Goal: Task Accomplishment & Management: Manage account settings

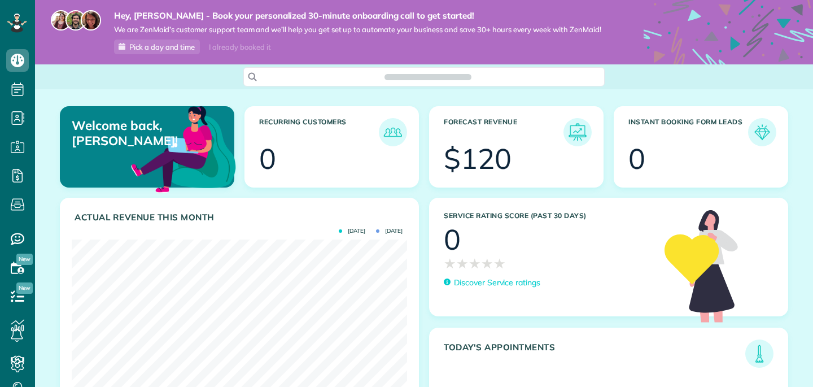
scroll to position [149, 335]
click at [13, 94] on icon at bounding box center [17, 89] width 23 height 23
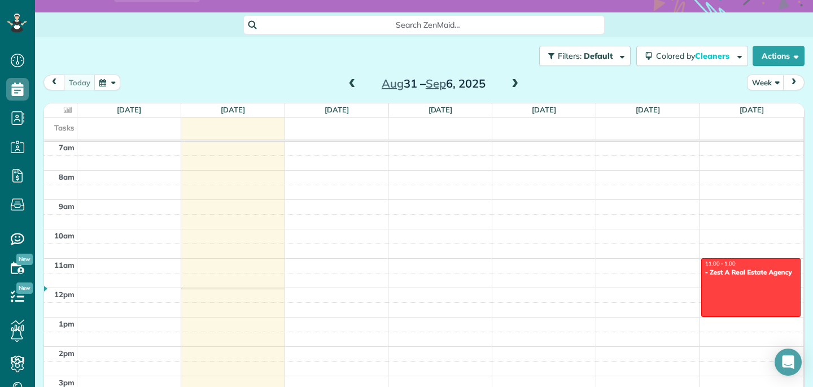
scroll to position [79, 0]
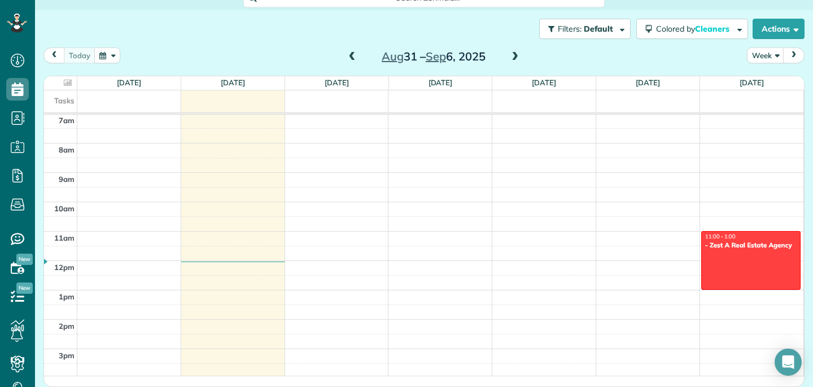
click at [352, 54] on span at bounding box center [352, 57] width 12 height 10
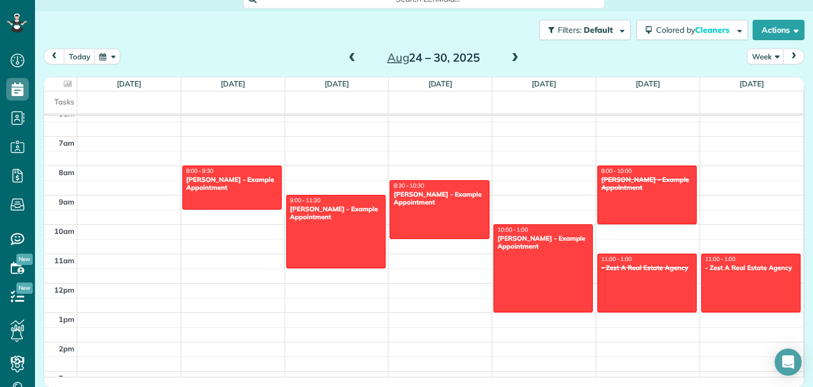
scroll to position [186, 0]
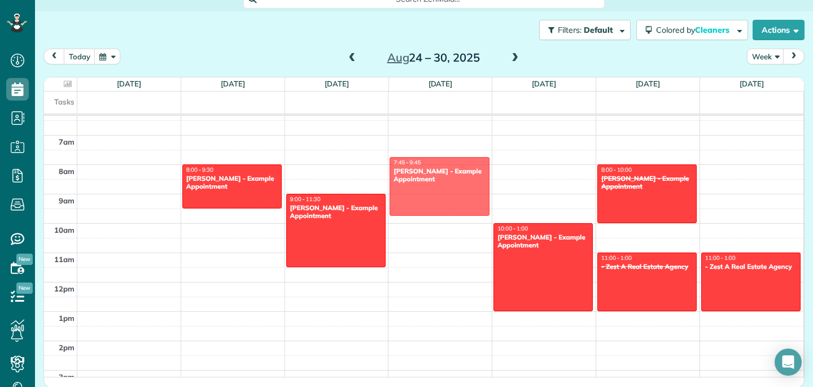
drag, startPoint x: 439, startPoint y: 231, endPoint x: 452, endPoint y: 211, distance: 24.9
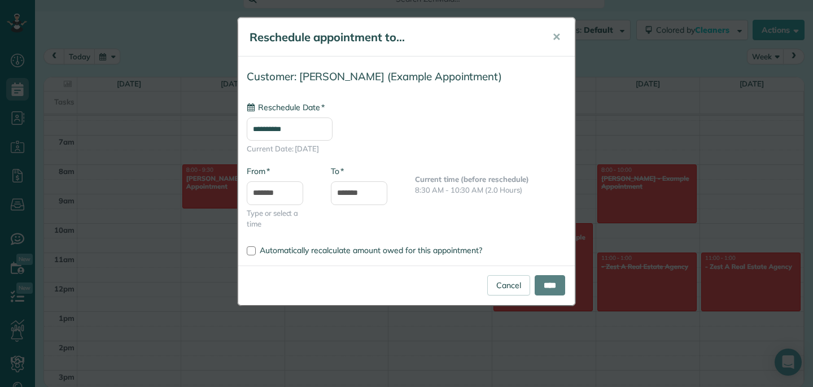
type input "**********"
click at [491, 291] on link "Cancel" at bounding box center [508, 285] width 43 height 20
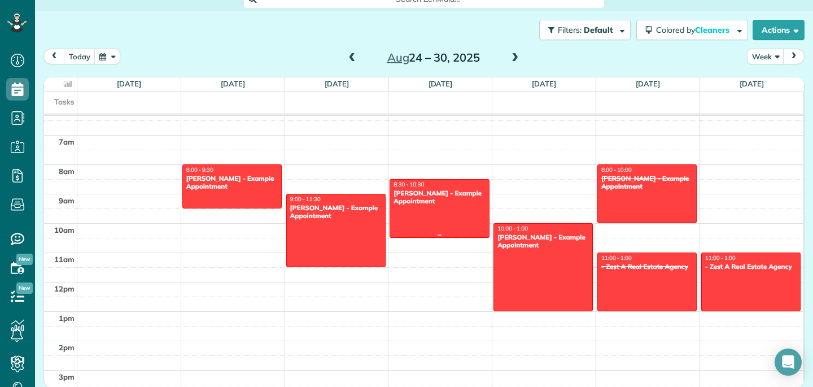
click at [448, 194] on div "Sharon Tinberg - Example Appointment" at bounding box center [439, 197] width 93 height 16
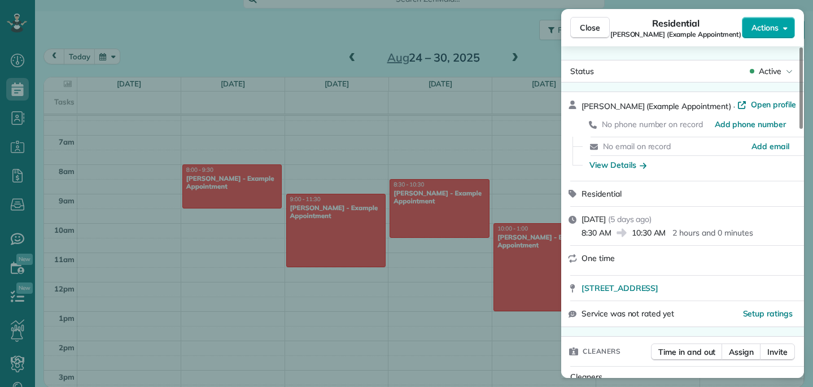
click at [782, 32] on button "Actions" at bounding box center [768, 27] width 53 height 21
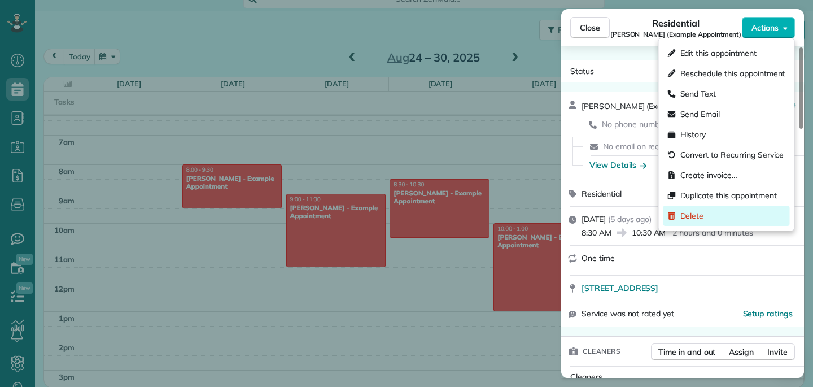
click at [736, 213] on div "Delete" at bounding box center [726, 215] width 126 height 20
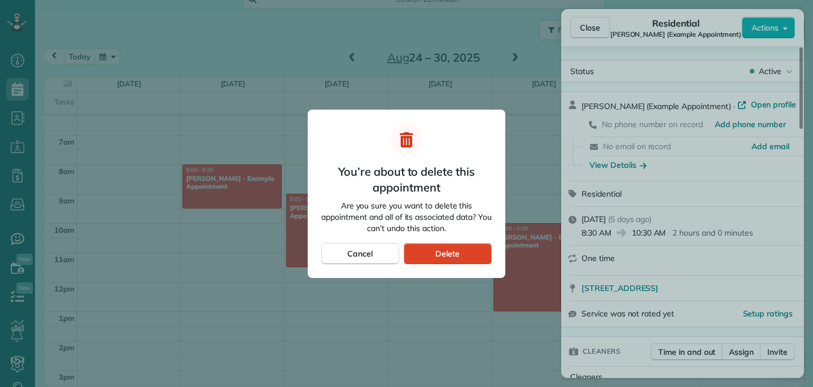
click at [476, 248] on div "Delete" at bounding box center [448, 253] width 88 height 21
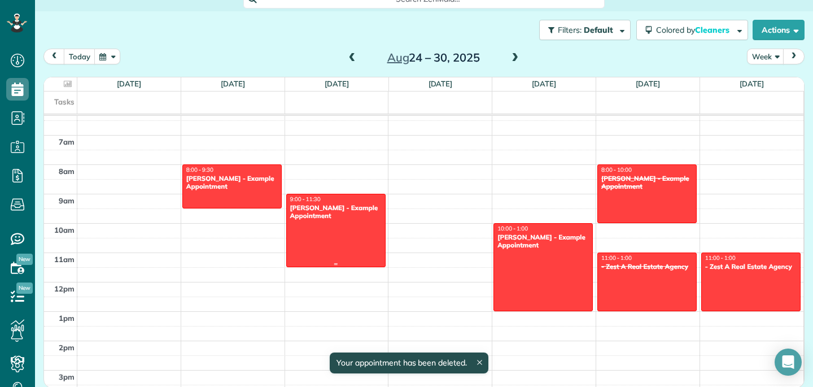
click at [353, 242] on div at bounding box center [336, 230] width 98 height 72
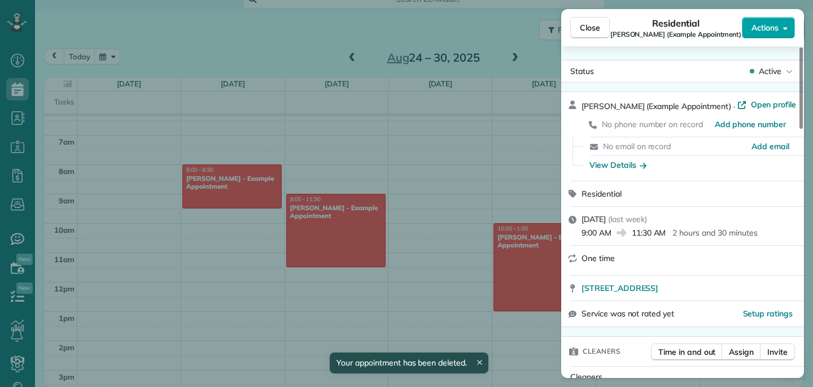
click at [777, 28] on span "Actions" at bounding box center [764, 27] width 27 height 11
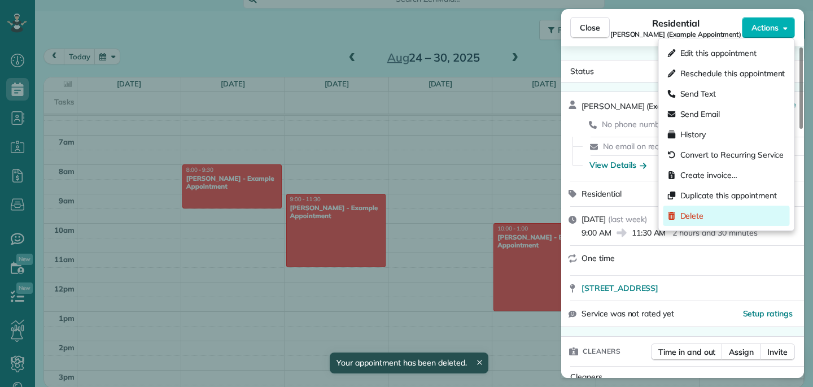
click at [745, 206] on div "Delete" at bounding box center [726, 215] width 126 height 20
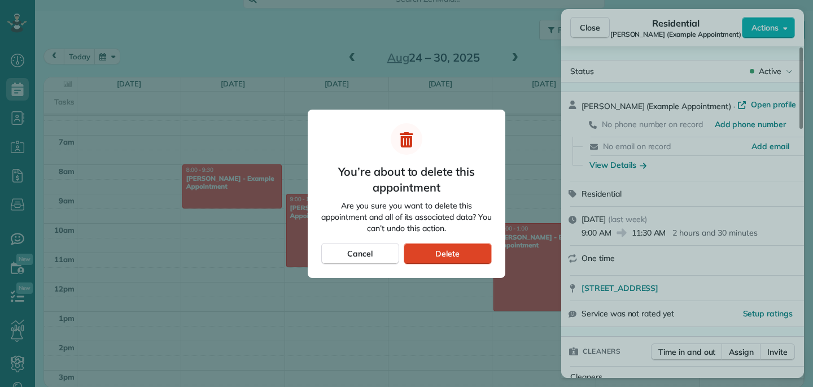
click at [477, 250] on div "Delete" at bounding box center [448, 253] width 88 height 21
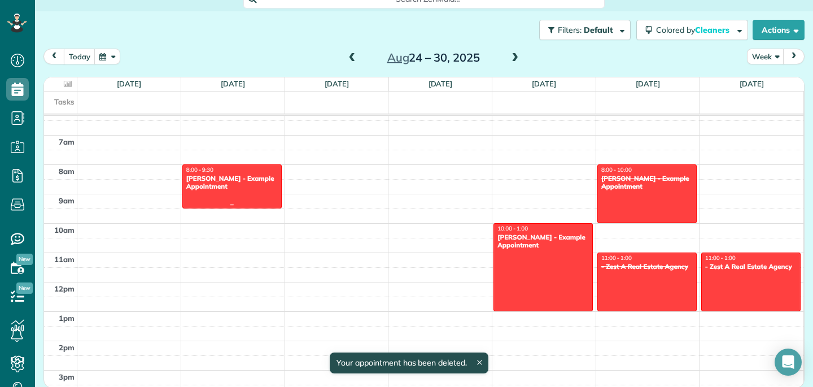
click at [260, 190] on div "Debbie Sardone - Example Appointment" at bounding box center [232, 182] width 93 height 16
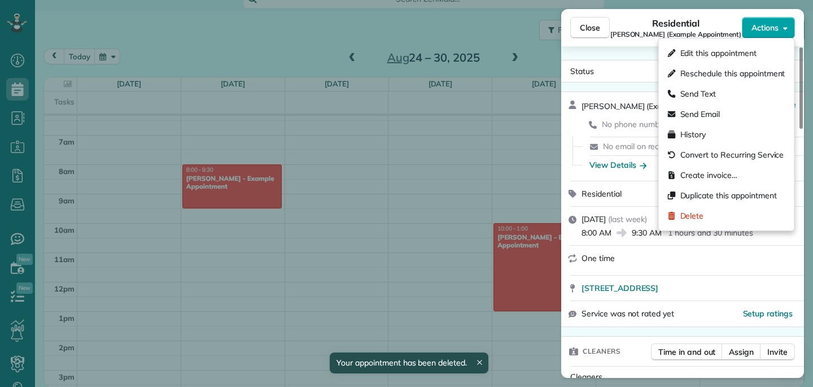
click at [787, 29] on button "Actions" at bounding box center [768, 27] width 53 height 21
click at [737, 219] on div "Delete" at bounding box center [726, 215] width 126 height 20
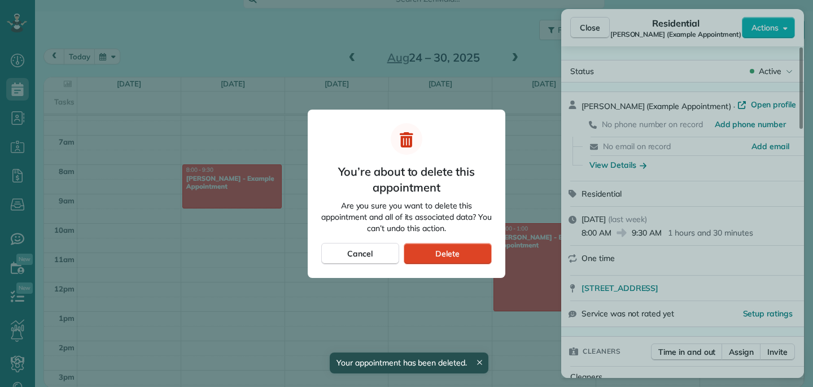
click at [463, 246] on div "Delete" at bounding box center [448, 253] width 88 height 21
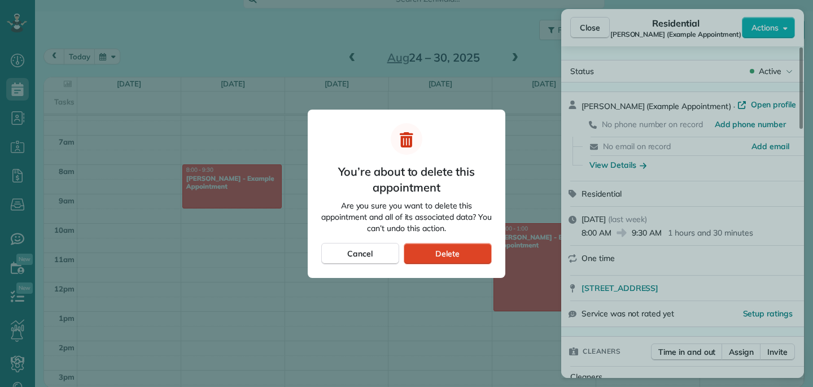
click at [454, 259] on div "Delete" at bounding box center [448, 253] width 88 height 21
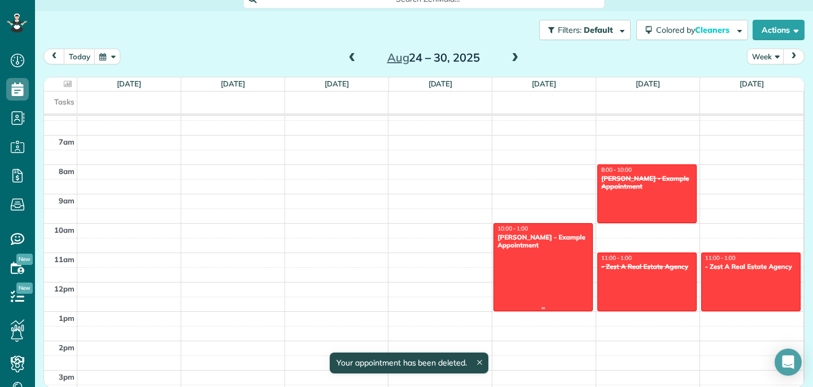
click at [542, 244] on div "Amar Ghose - Example Appointment" at bounding box center [543, 241] width 93 height 16
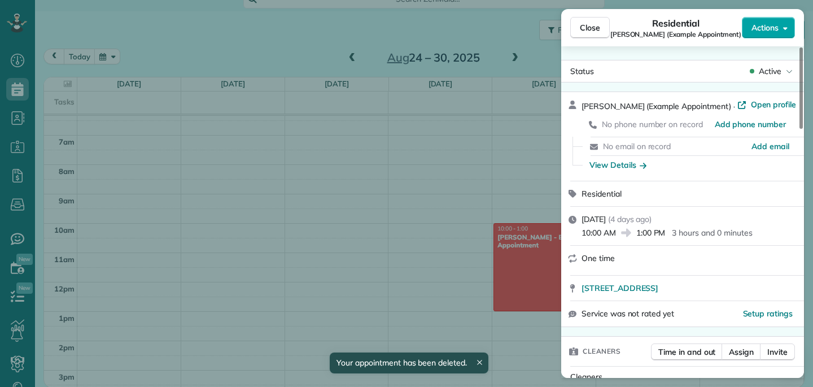
click at [769, 27] on span "Actions" at bounding box center [764, 27] width 27 height 11
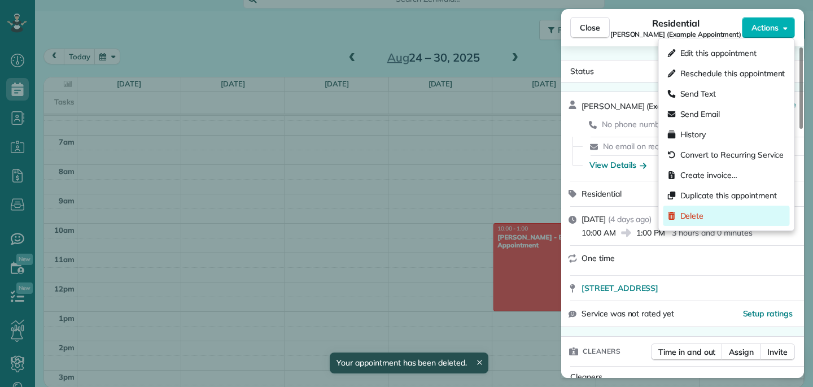
click at [726, 206] on div "Delete" at bounding box center [726, 215] width 126 height 20
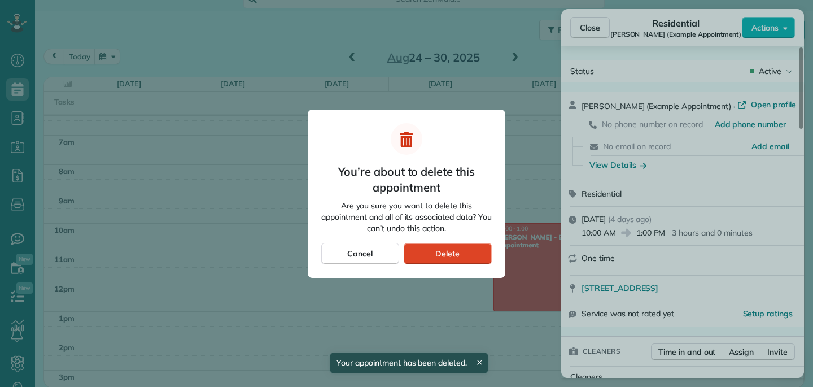
click at [466, 254] on div "Delete" at bounding box center [448, 253] width 88 height 21
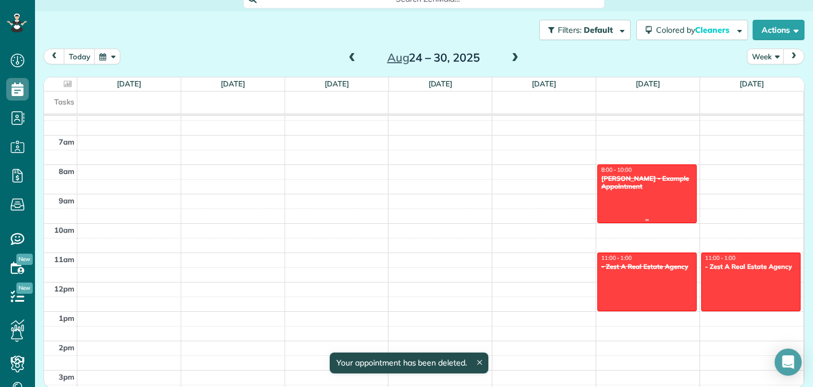
click at [642, 202] on div at bounding box center [647, 194] width 98 height 58
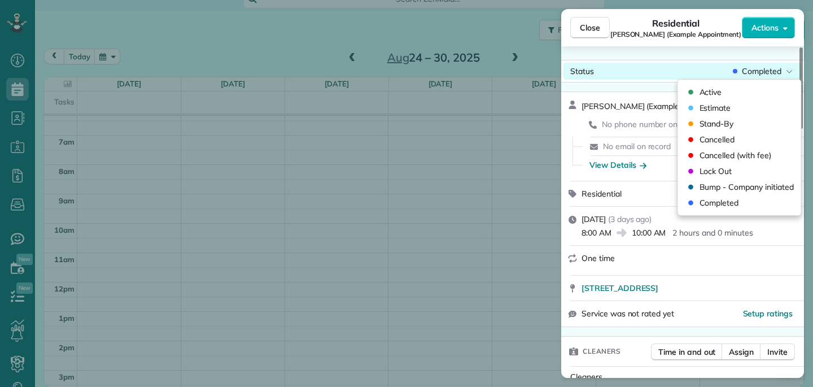
click at [781, 69] on div "Completed" at bounding box center [762, 70] width 64 height 11
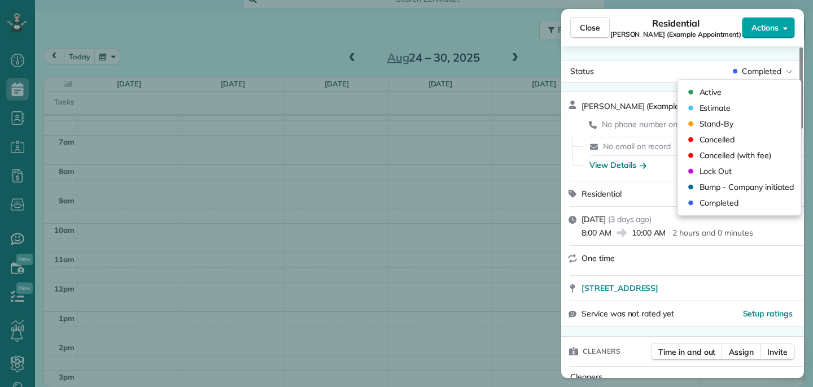
click at [765, 19] on button "Actions" at bounding box center [768, 27] width 53 height 21
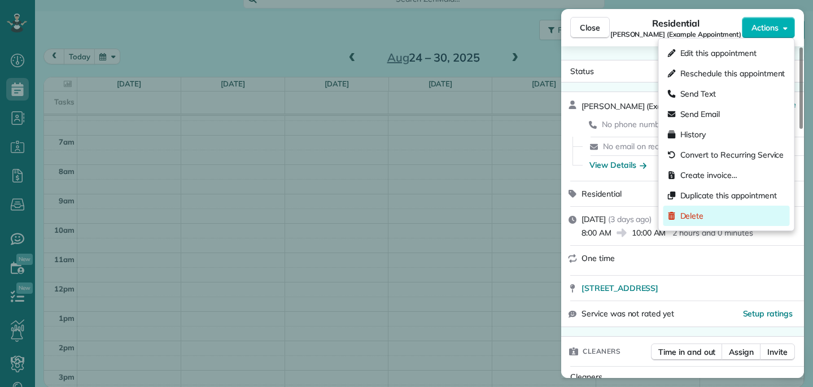
click at [744, 208] on div "Delete" at bounding box center [726, 215] width 126 height 20
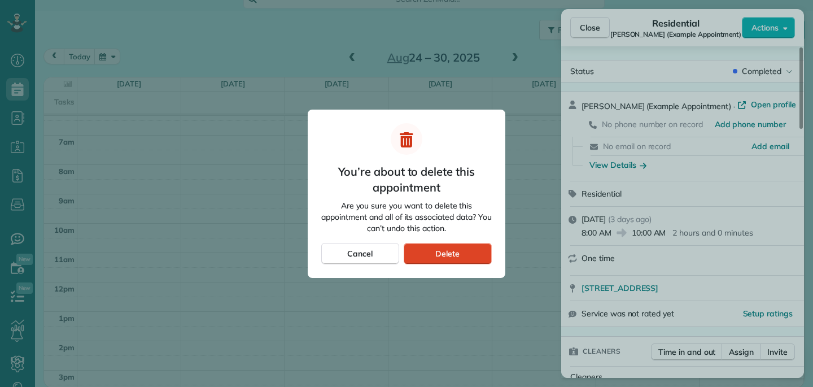
click at [462, 248] on div "Delete" at bounding box center [448, 253] width 88 height 21
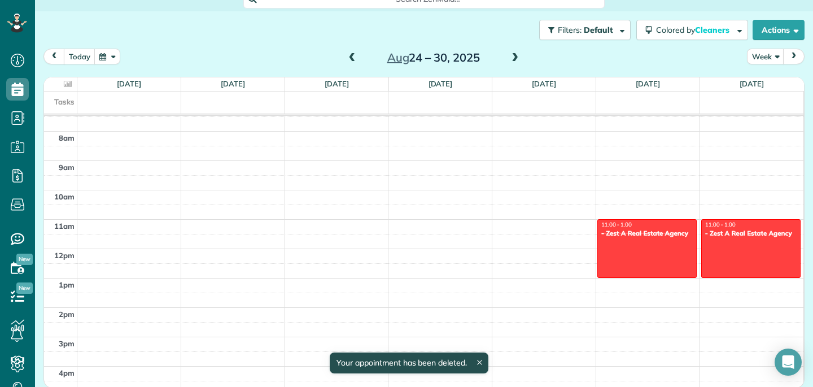
scroll to position [220, 0]
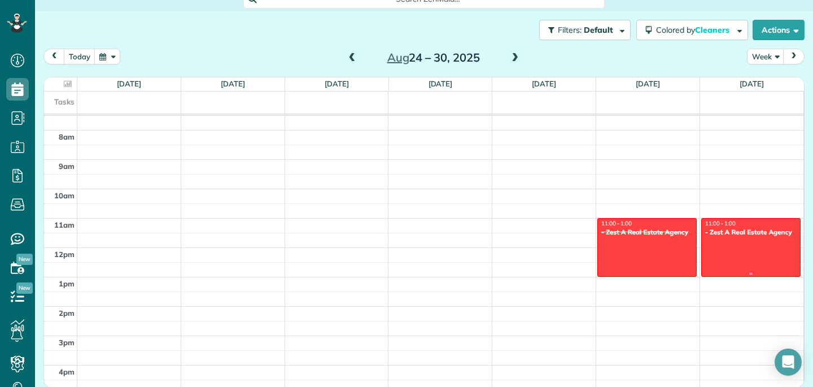
click at [723, 235] on div "- Zest A Real Estate Agency" at bounding box center [750, 232] width 93 height 8
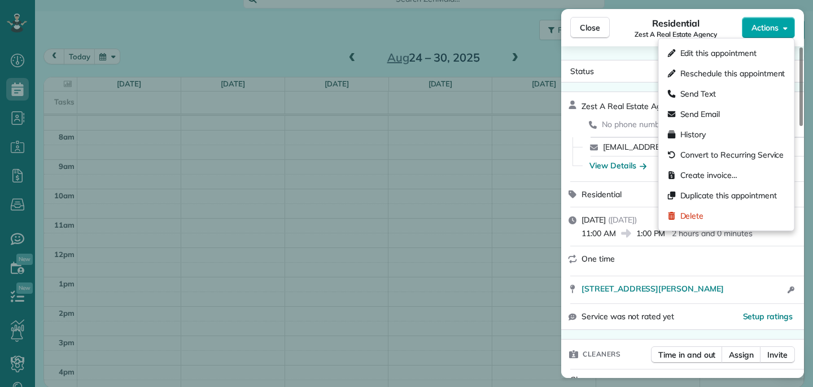
click at [755, 26] on span "Actions" at bounding box center [764, 27] width 27 height 11
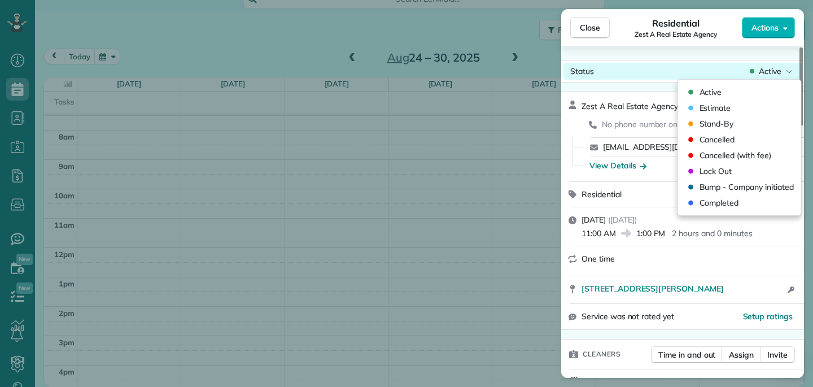
click at [629, 58] on div "Status Active Zest A Real Estate Agency · Open profile No phone number on recor…" at bounding box center [682, 211] width 243 height 331
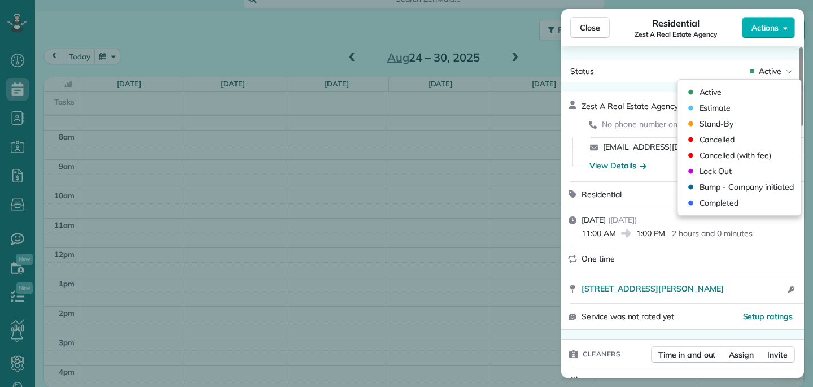
click at [629, 58] on div "Status Active Zest A Real Estate Agency · Open profile No phone number on recor…" at bounding box center [682, 211] width 243 height 331
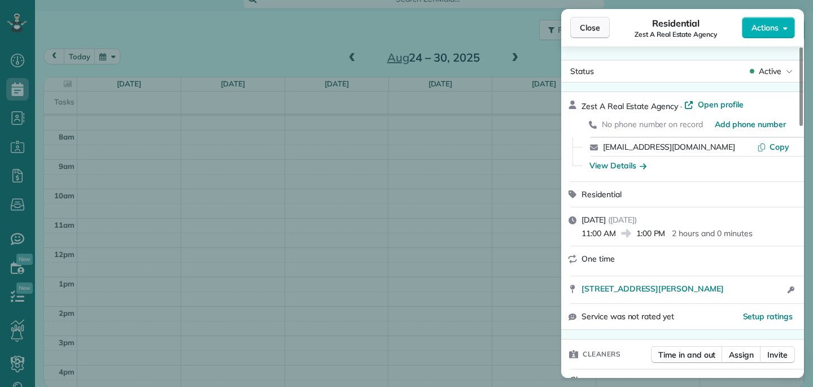
click at [583, 25] on span "Close" at bounding box center [590, 27] width 20 height 11
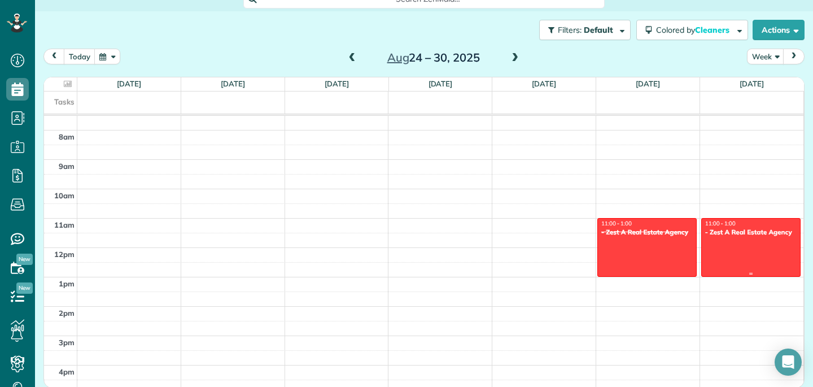
click at [794, 237] on div at bounding box center [751, 247] width 99 height 58
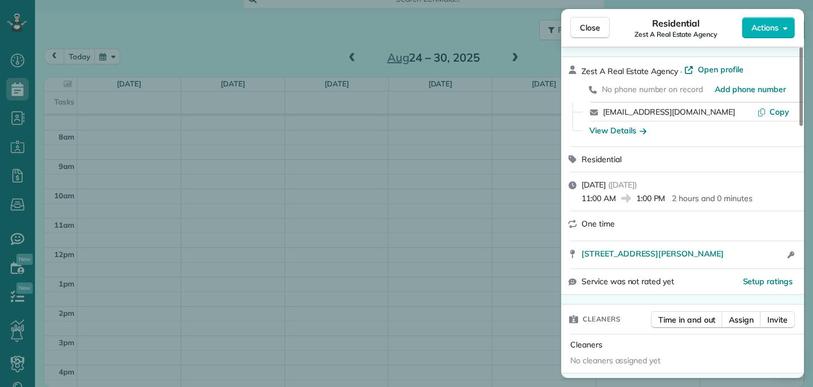
scroll to position [42, 0]
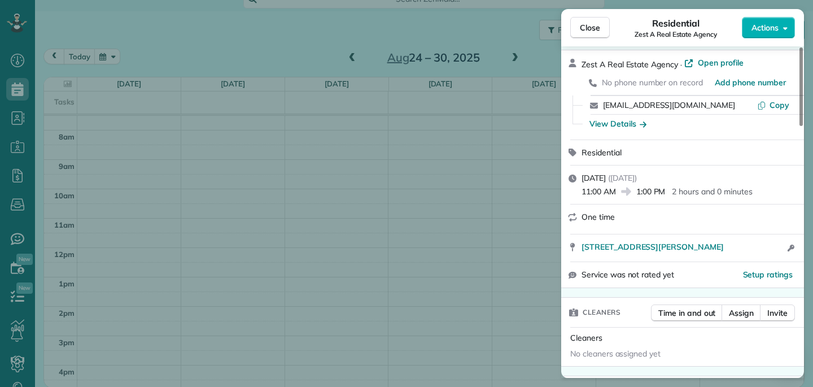
click at [606, 175] on span "Saturday, August 30, 2025" at bounding box center [593, 178] width 24 height 10
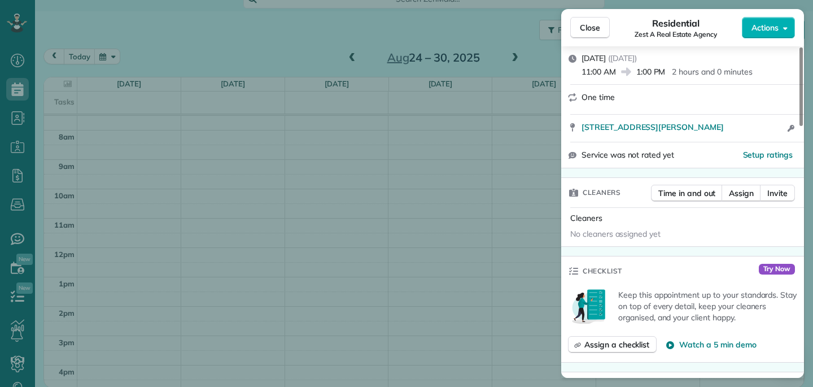
scroll to position [0, 0]
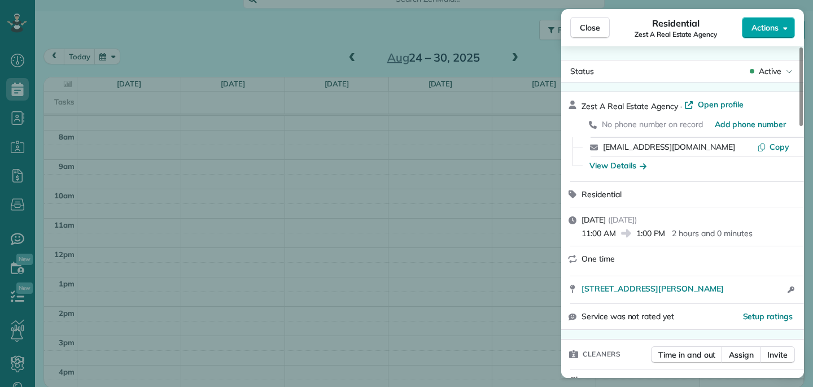
click at [776, 24] on span "Actions" at bounding box center [764, 27] width 27 height 11
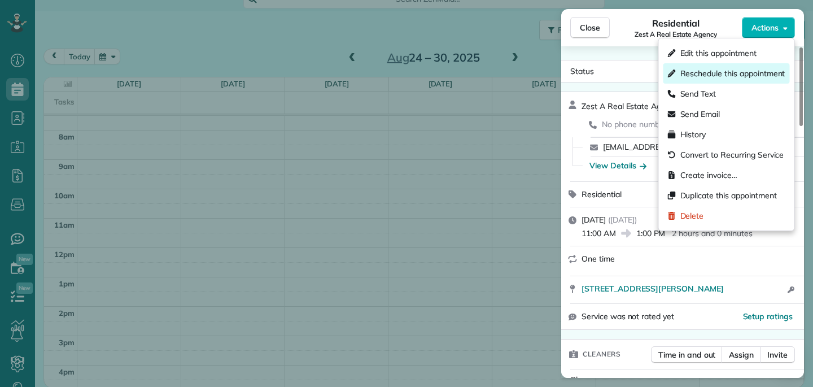
click at [741, 77] on span "Reschedule this appointment" at bounding box center [732, 73] width 105 height 11
select select "*"
select select "****"
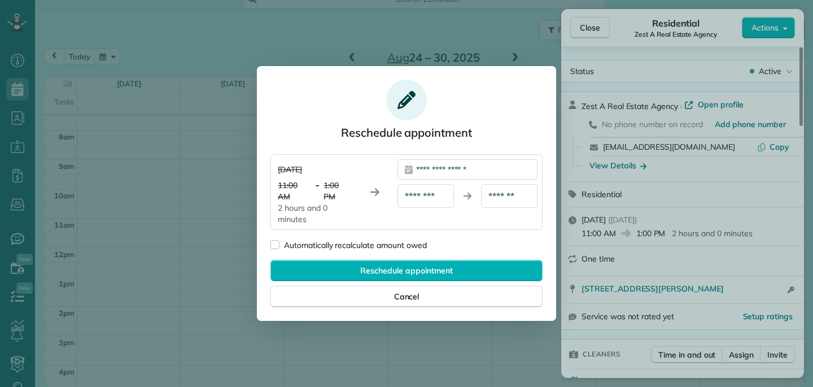
click at [454, 167] on div "**********" at bounding box center [467, 169] width 140 height 20
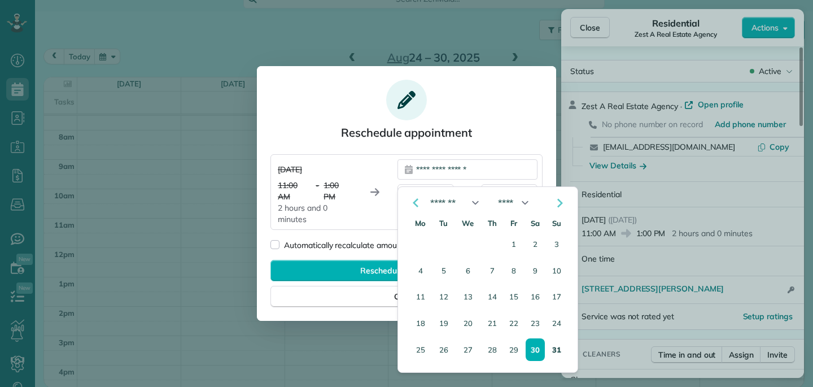
click at [561, 342] on button "31" at bounding box center [557, 350] width 18 height 22
type div "**********"
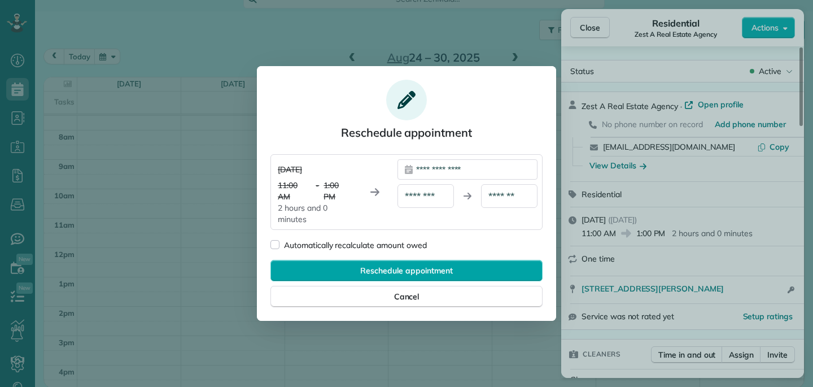
click at [469, 266] on div "Reschedule appointment" at bounding box center [406, 270] width 272 height 21
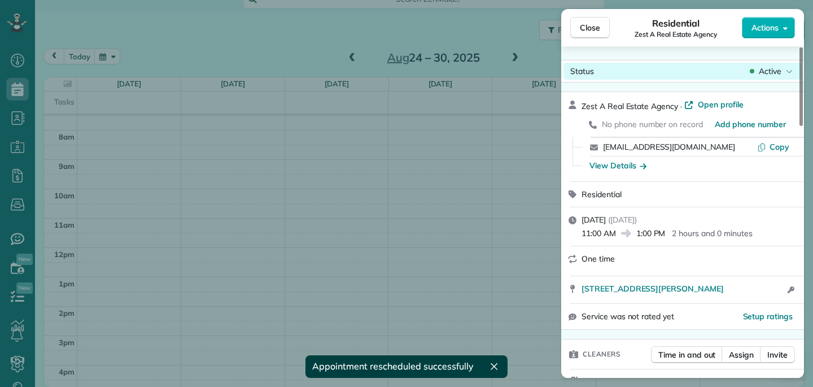
click at [775, 71] on span "Active" at bounding box center [770, 70] width 23 height 11
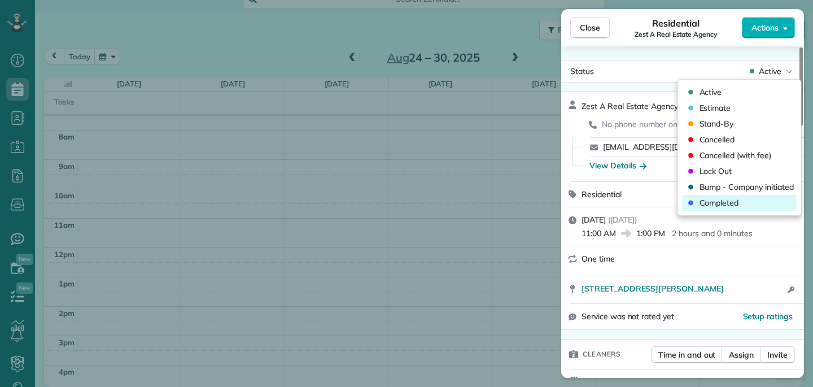
click at [743, 196] on div "Completed" at bounding box center [739, 203] width 114 height 16
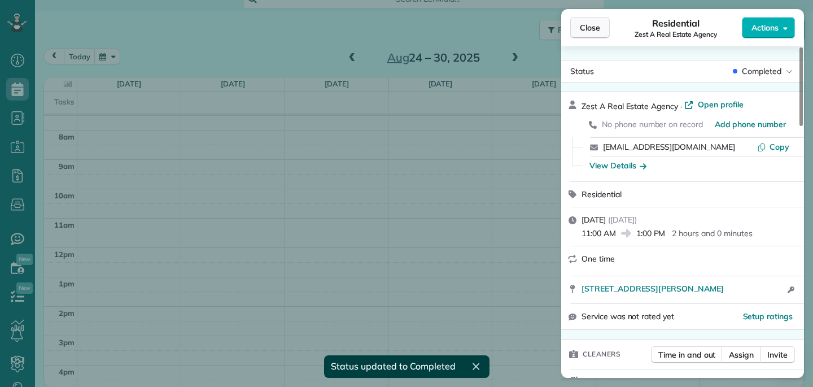
click at [595, 29] on span "Close" at bounding box center [590, 27] width 20 height 11
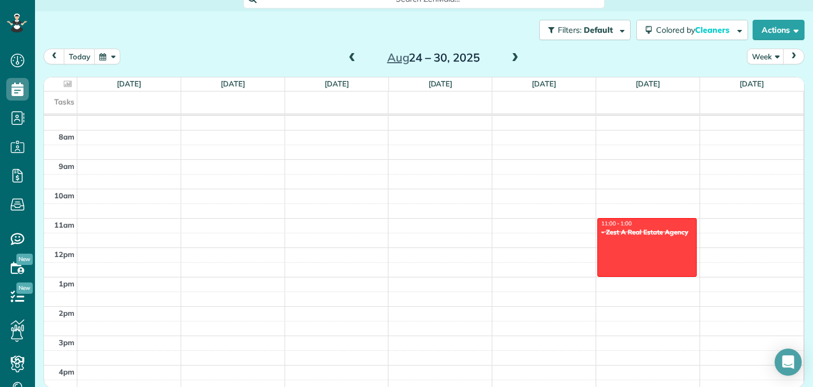
click at [513, 58] on span at bounding box center [515, 58] width 12 height 10
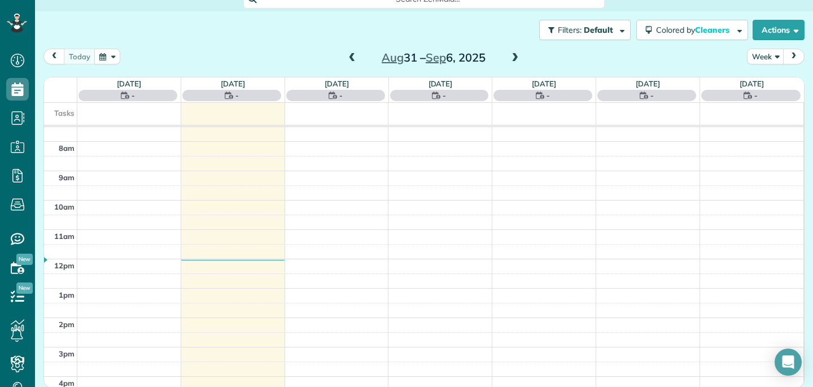
scroll to position [206, 0]
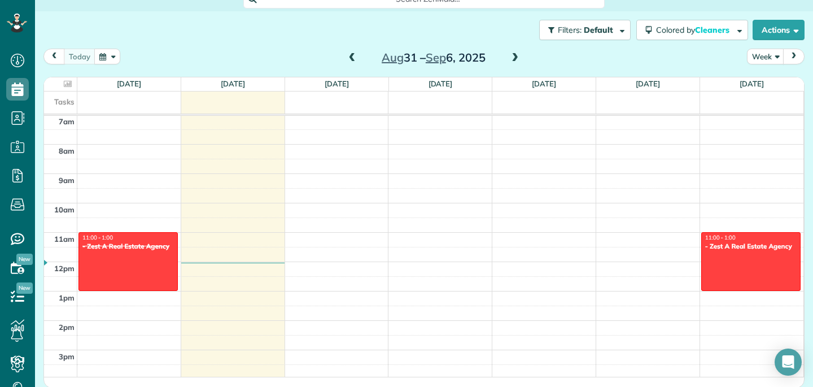
click at [355, 55] on span at bounding box center [352, 58] width 12 height 10
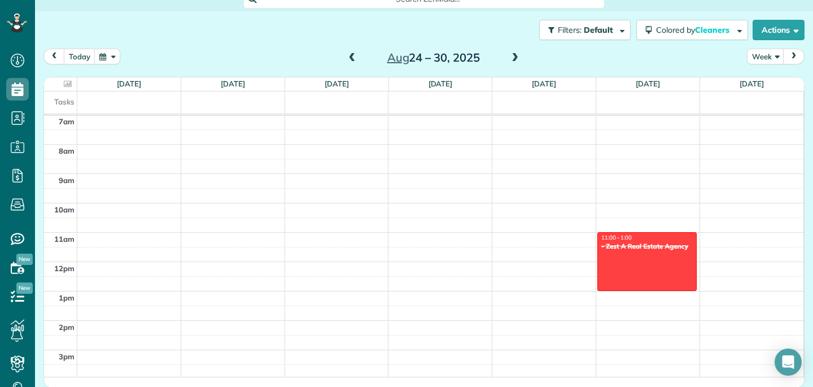
click at [517, 63] on span at bounding box center [515, 58] width 12 height 10
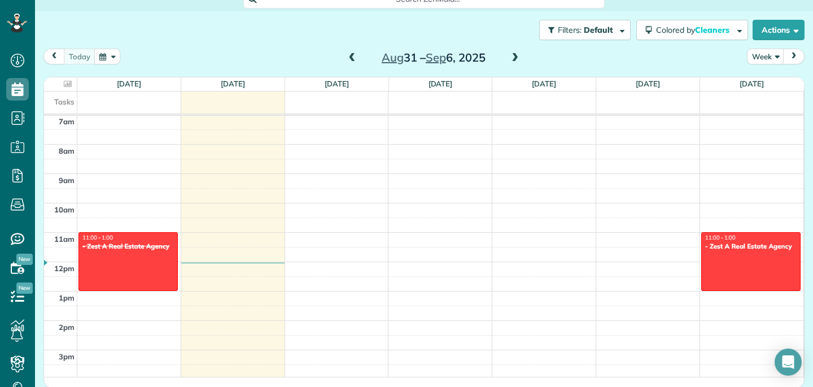
click at [349, 58] on span at bounding box center [352, 58] width 12 height 10
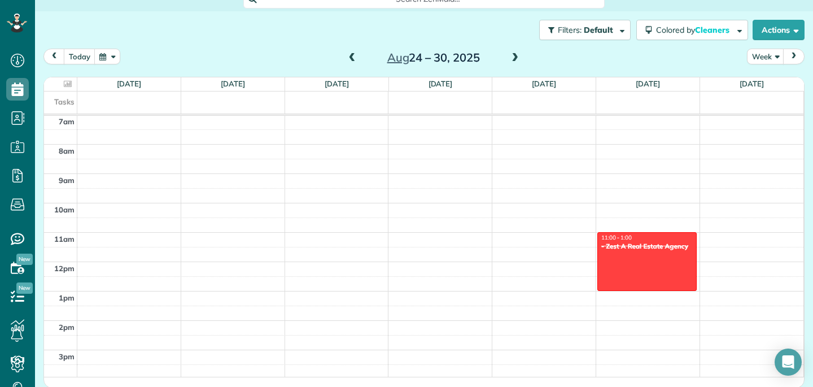
click at [518, 58] on span at bounding box center [515, 58] width 12 height 10
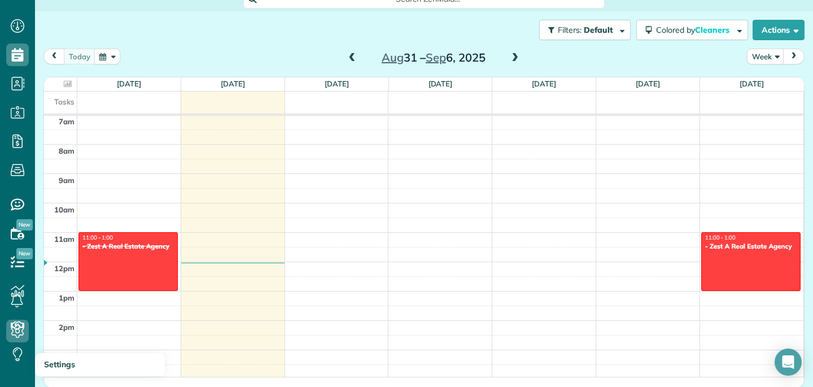
scroll to position [50, 0]
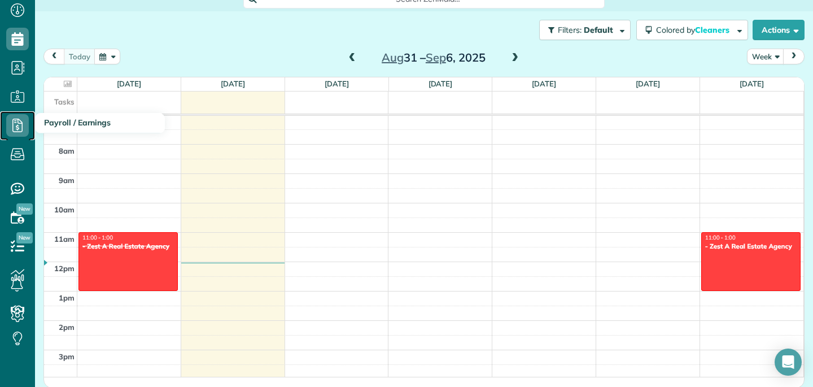
click at [14, 122] on use at bounding box center [17, 126] width 10 height 14
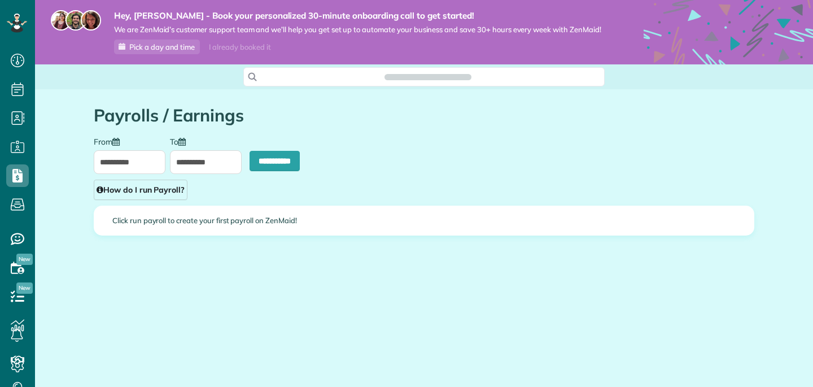
scroll to position [5, 5]
type input "**********"
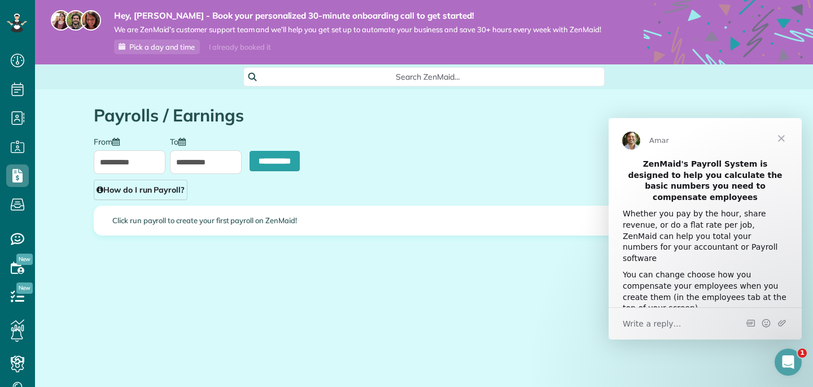
scroll to position [0, 0]
click at [791, 130] on span "Close" at bounding box center [781, 138] width 41 height 41
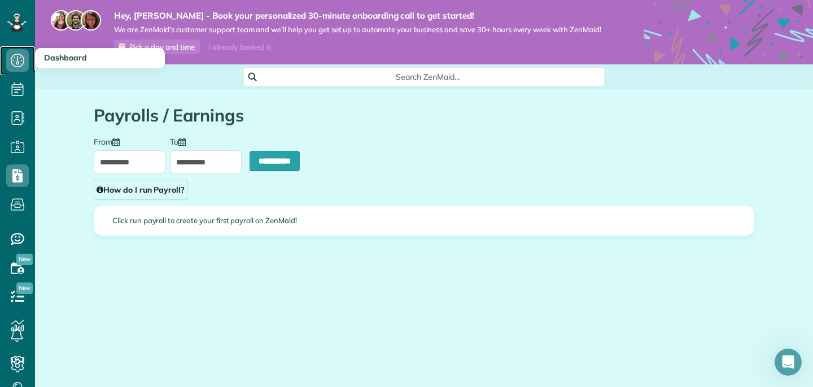
click at [19, 61] on icon at bounding box center [17, 60] width 23 height 23
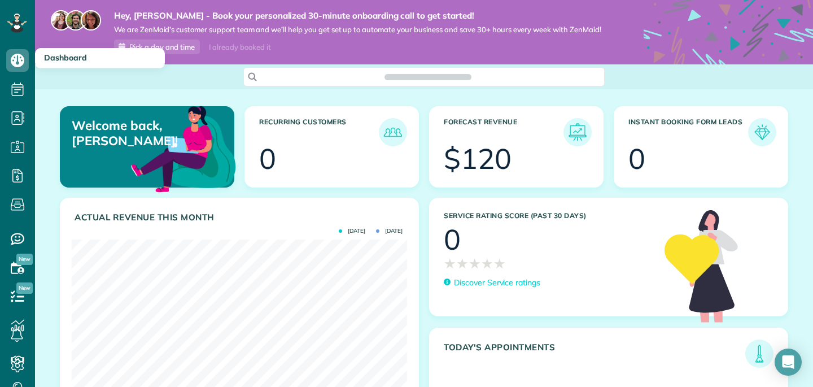
scroll to position [149, 335]
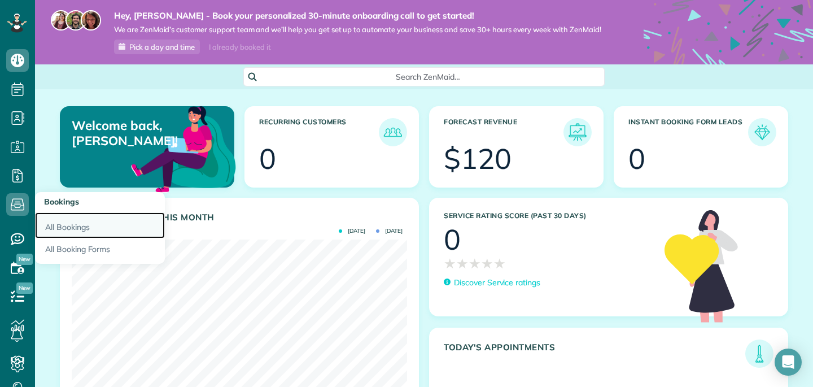
click at [66, 224] on link "All Bookings" at bounding box center [100, 225] width 130 height 26
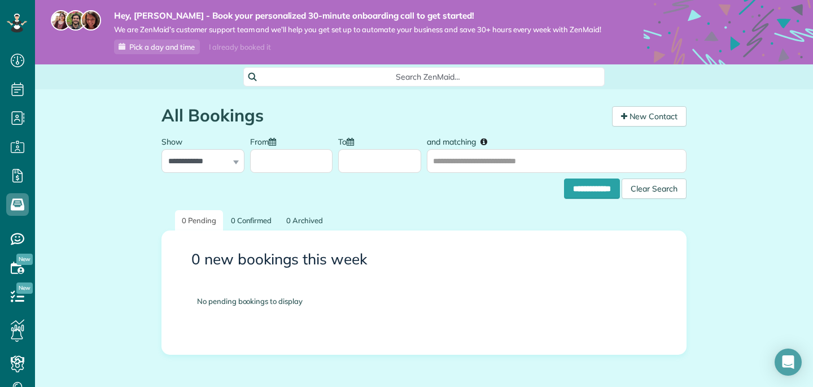
scroll to position [52, 0]
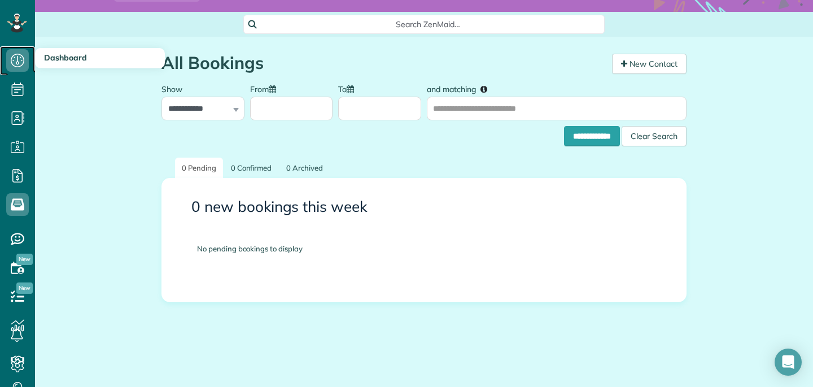
click at [22, 53] on icon at bounding box center [17, 60] width 23 height 23
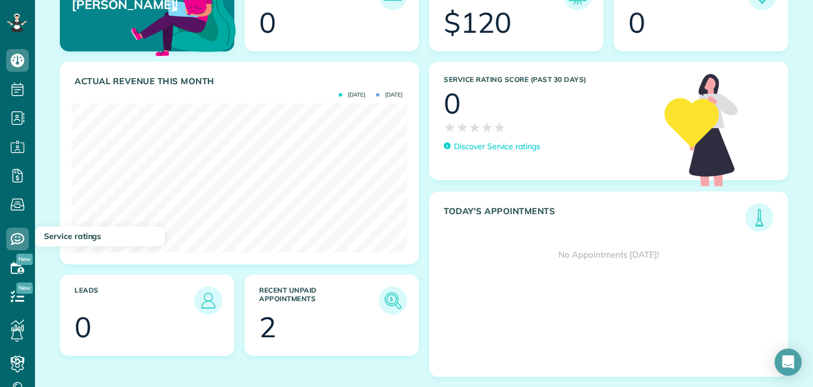
scroll to position [50, 0]
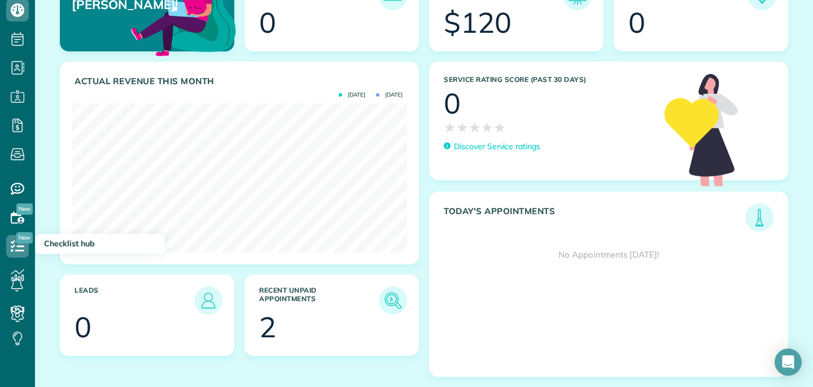
click at [20, 243] on span "New" at bounding box center [24, 237] width 16 height 11
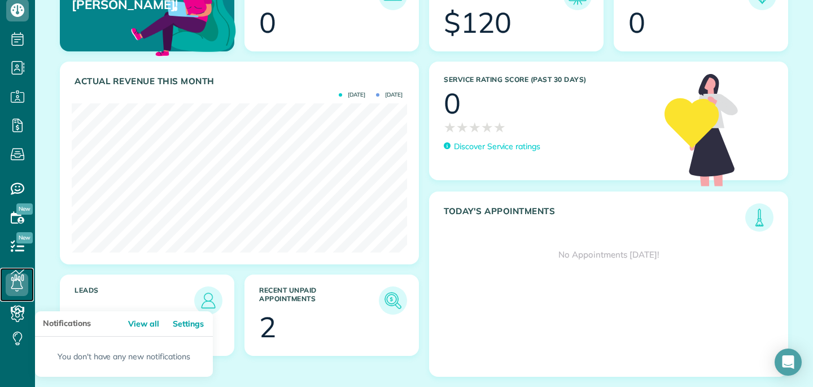
click at [21, 285] on use at bounding box center [17, 285] width 12 height 14
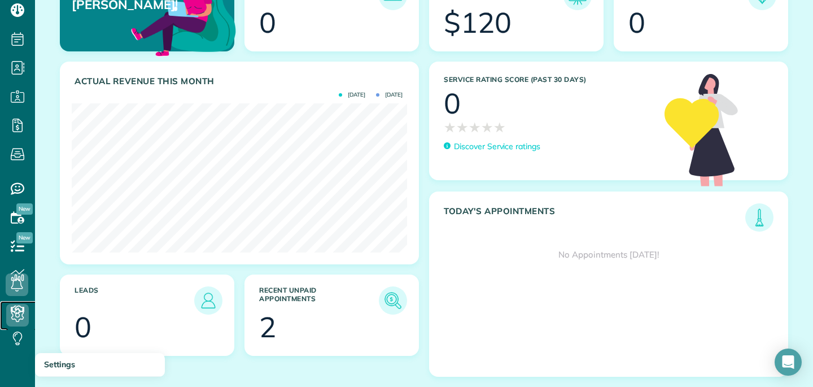
click at [14, 312] on icon at bounding box center [17, 315] width 23 height 23
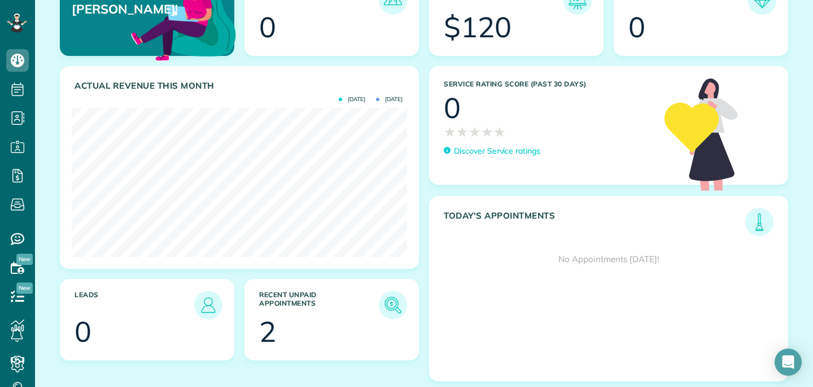
scroll to position [136, 0]
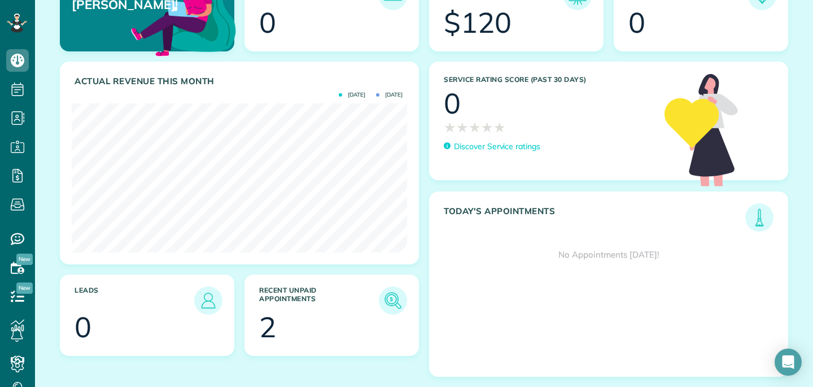
click at [27, 262] on span "New" at bounding box center [24, 258] width 16 height 11
click at [16, 267] on icon at bounding box center [17, 267] width 23 height 23
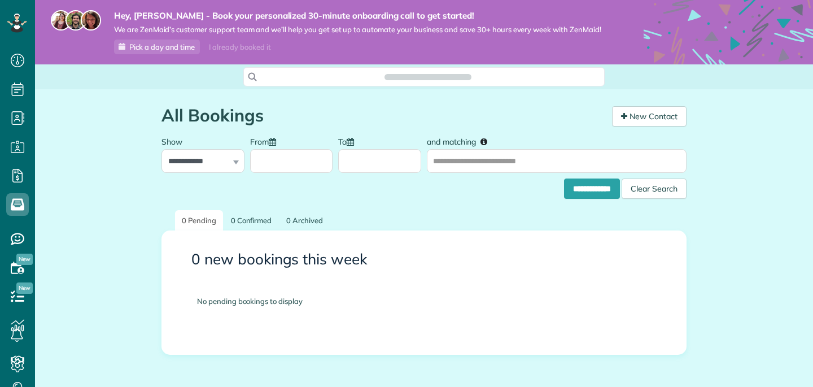
scroll to position [5, 5]
click at [204, 160] on select "**********" at bounding box center [202, 161] width 83 height 24
click at [17, 23] on icon at bounding box center [17, 22] width 6 height 5
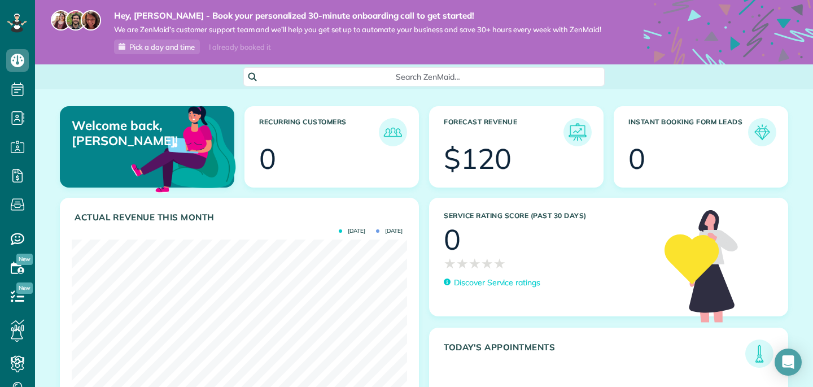
click at [178, 142] on img at bounding box center [184, 148] width 110 height 110
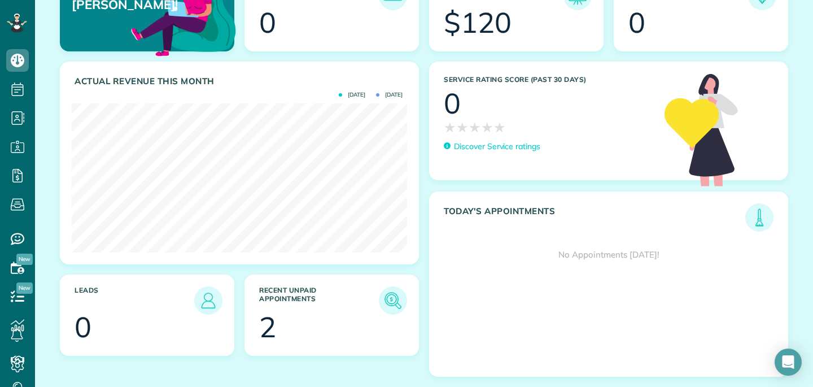
click at [508, 256] on div "No Appointments [DATE]!" at bounding box center [609, 254] width 358 height 46
click at [402, 301] on img at bounding box center [393, 300] width 26 height 26
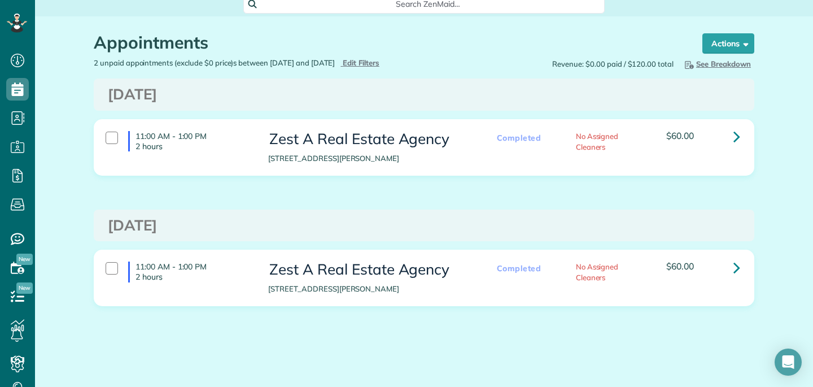
scroll to position [75, 0]
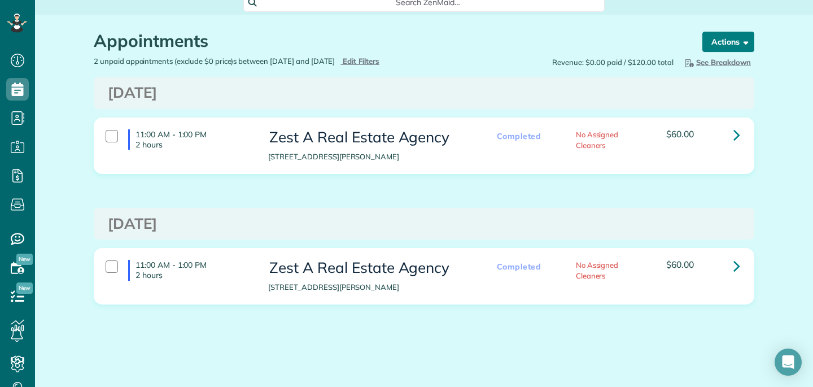
click at [723, 41] on button "Actions" at bounding box center [728, 42] width 52 height 20
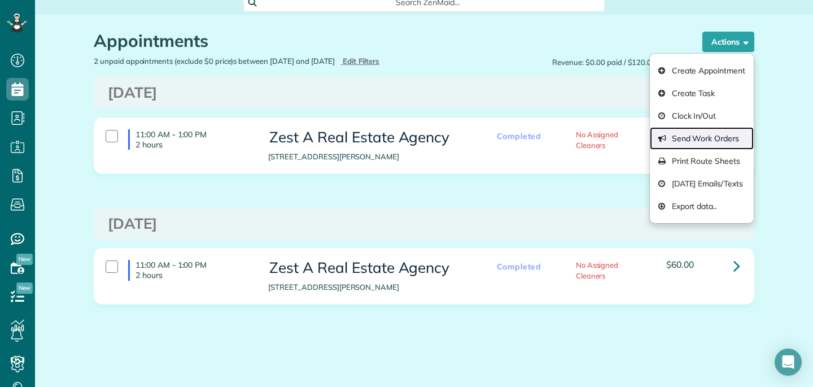
click at [724, 145] on link "Send Work Orders" at bounding box center [702, 138] width 104 height 23
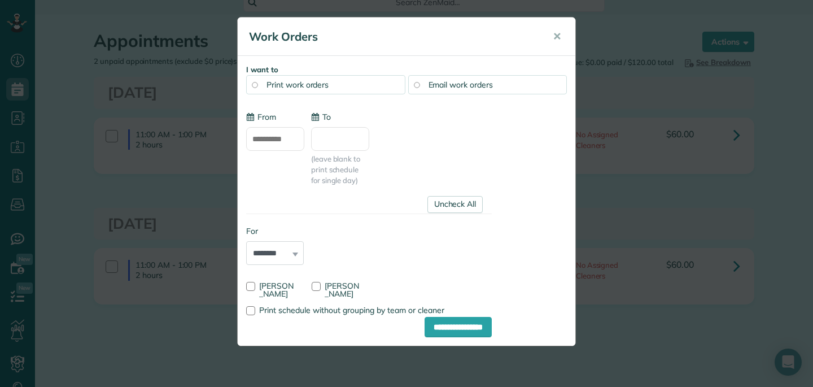
type input "**********"
click at [556, 32] on span "✕" at bounding box center [557, 36] width 8 height 13
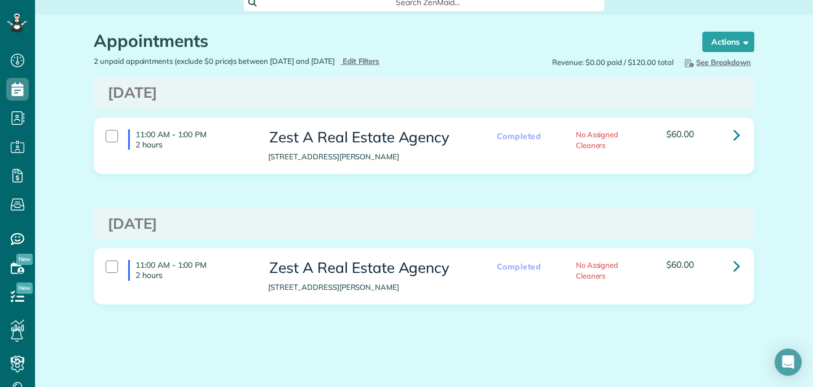
click at [145, 85] on h3 "Friday Aug 29, 2025" at bounding box center [424, 93] width 632 height 16
click at [145, 108] on div "Friday Aug 29, 2025" at bounding box center [424, 93] width 660 height 32
click at [23, 59] on icon at bounding box center [17, 60] width 23 height 23
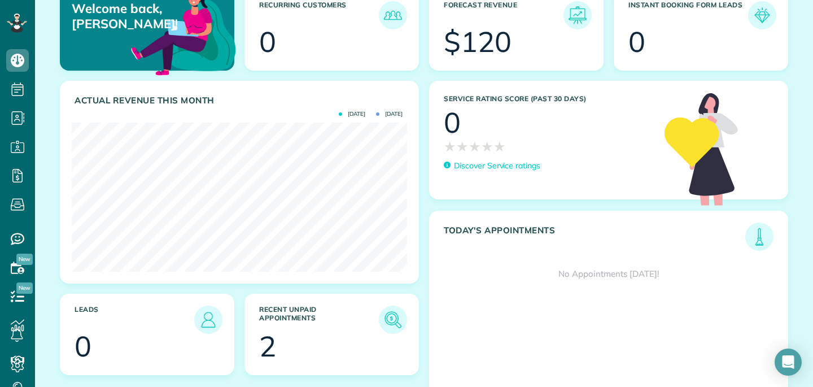
scroll to position [136, 0]
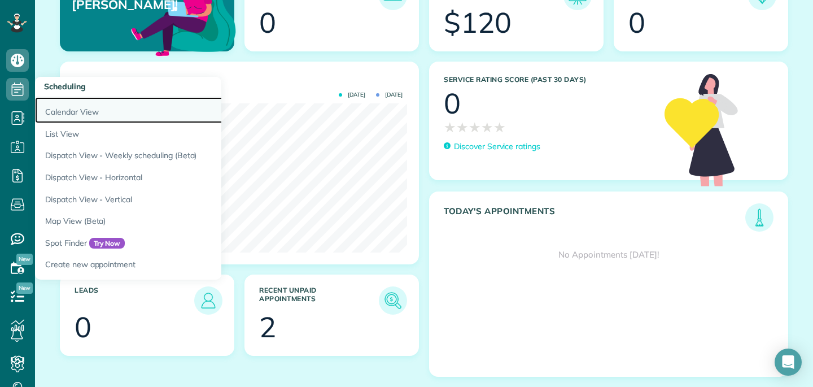
click at [56, 112] on link "Calendar View" at bounding box center [176, 110] width 282 height 26
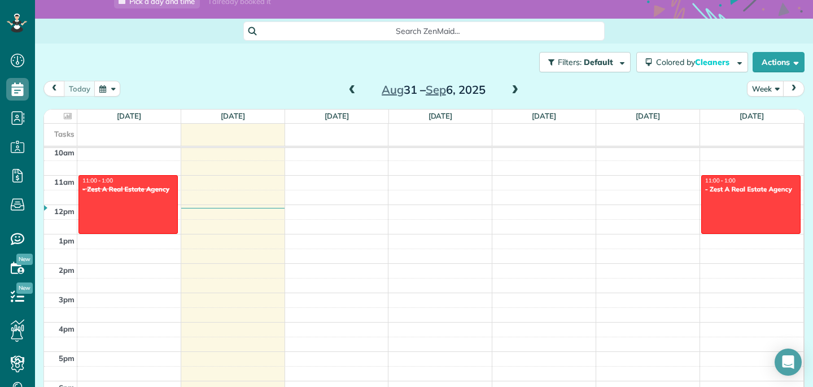
scroll to position [49, 0]
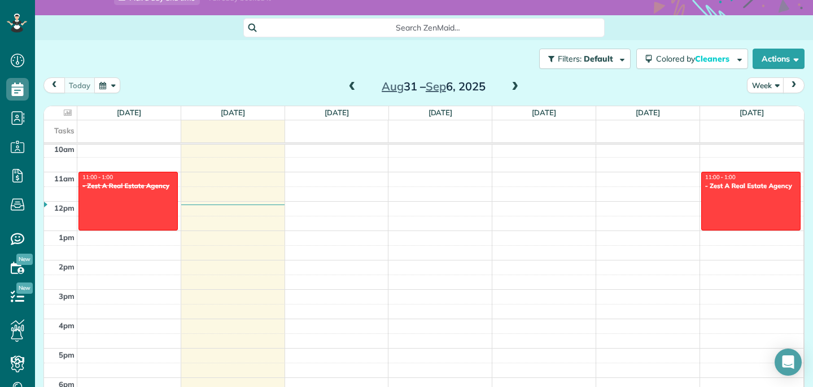
click at [54, 85] on span "prev" at bounding box center [54, 84] width 9 height 7
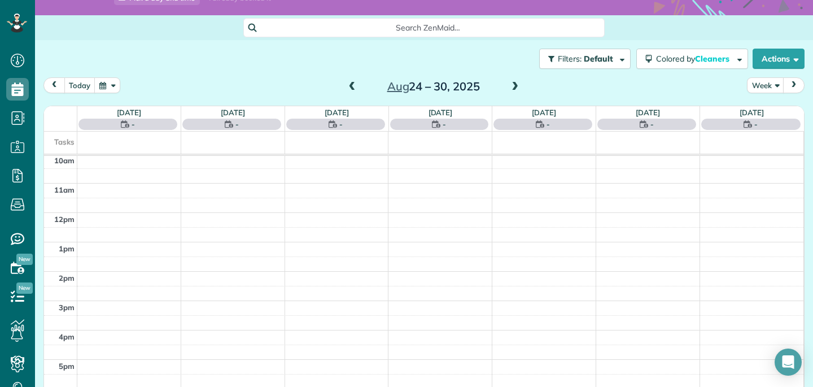
scroll to position [206, 0]
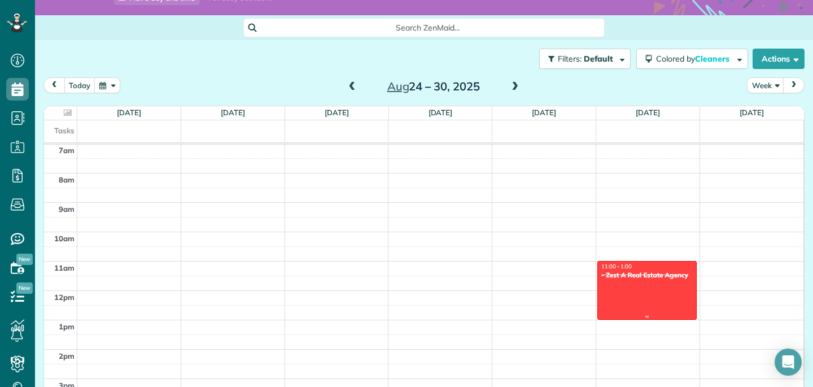
click at [657, 287] on div at bounding box center [647, 290] width 98 height 58
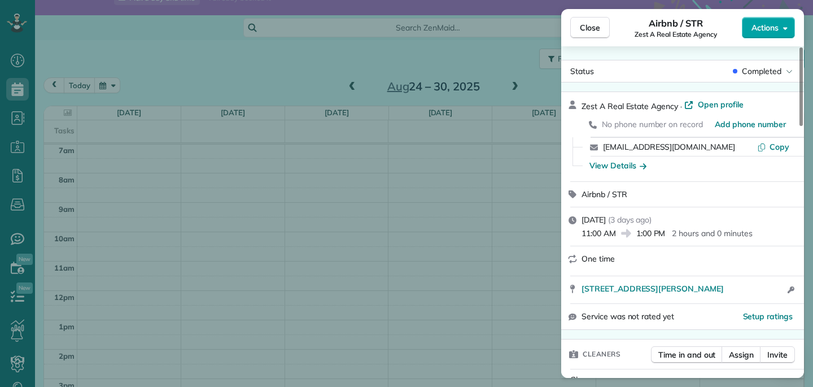
click at [769, 25] on span "Actions" at bounding box center [764, 27] width 27 height 11
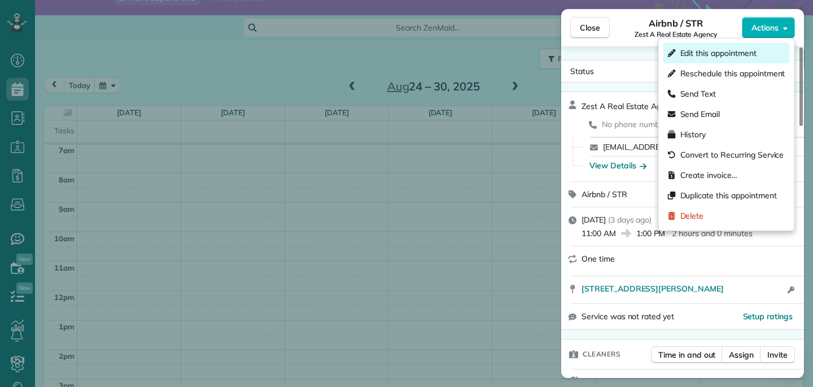
click at [750, 57] on span "Edit this appointment" at bounding box center [718, 52] width 76 height 11
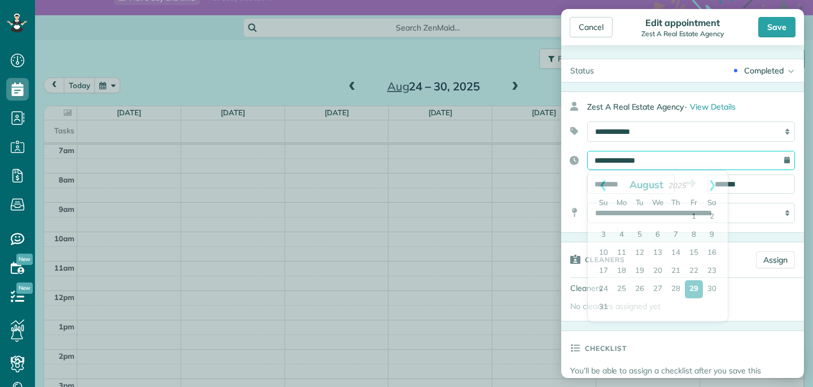
click at [666, 157] on input "**********" at bounding box center [691, 160] width 208 height 19
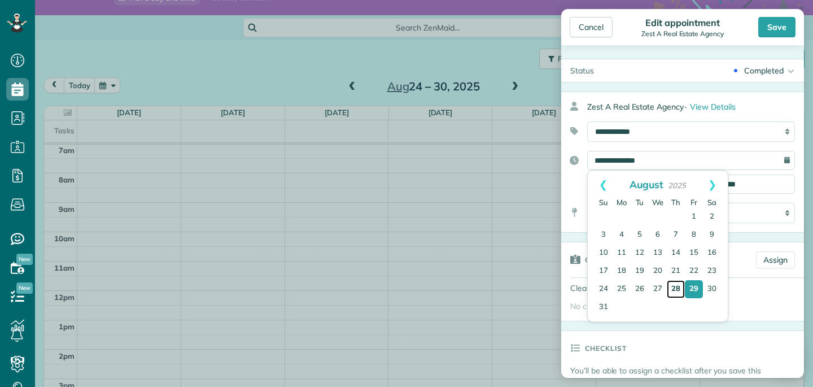
click at [679, 287] on link "28" at bounding box center [676, 289] width 18 height 18
type input "**********"
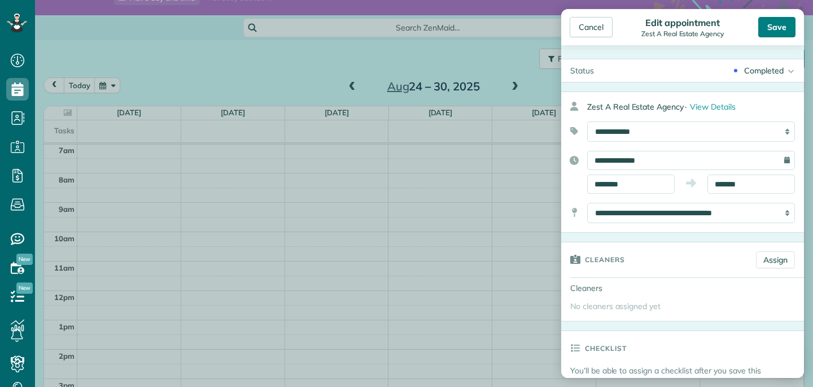
click at [780, 29] on div "Save" at bounding box center [776, 27] width 37 height 20
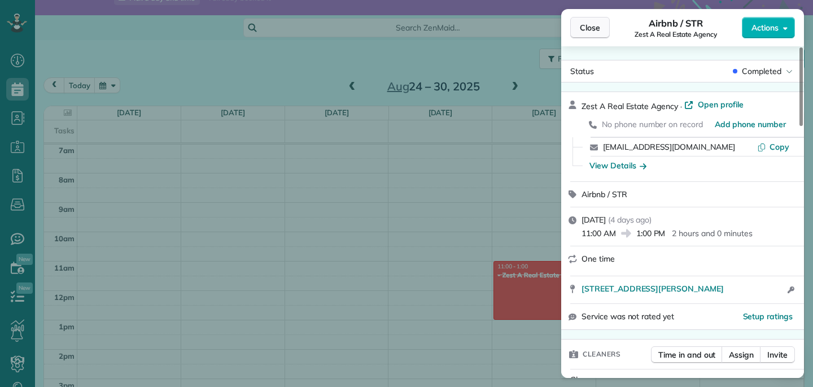
click at [589, 27] on span "Close" at bounding box center [590, 27] width 20 height 11
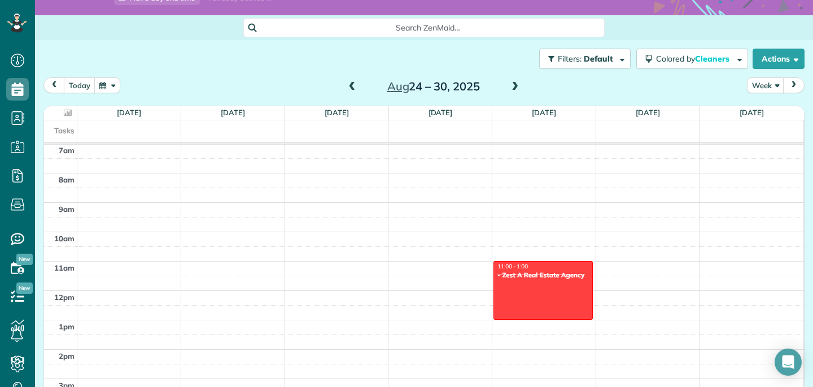
click at [800, 86] on button "next" at bounding box center [793, 84] width 21 height 15
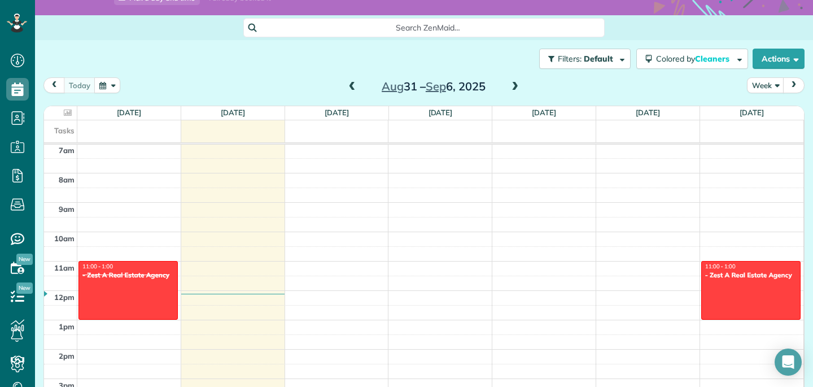
click at [356, 88] on span at bounding box center [352, 87] width 12 height 10
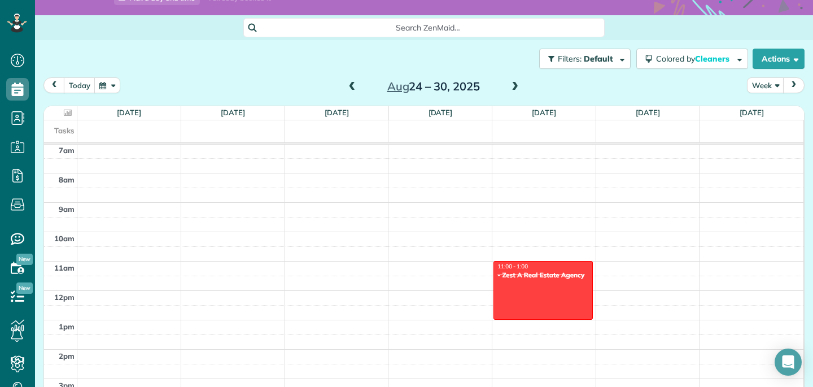
click at [191, 69] on div "Filters: Default Colored by Cleaners Color by Cleaner Color by Team Color by St…" at bounding box center [424, 58] width 778 height 37
click at [519, 85] on span at bounding box center [515, 87] width 12 height 10
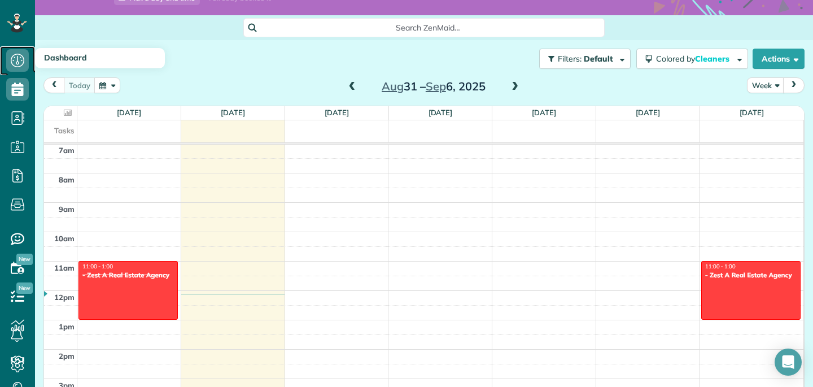
click at [14, 64] on icon at bounding box center [17, 60] width 23 height 23
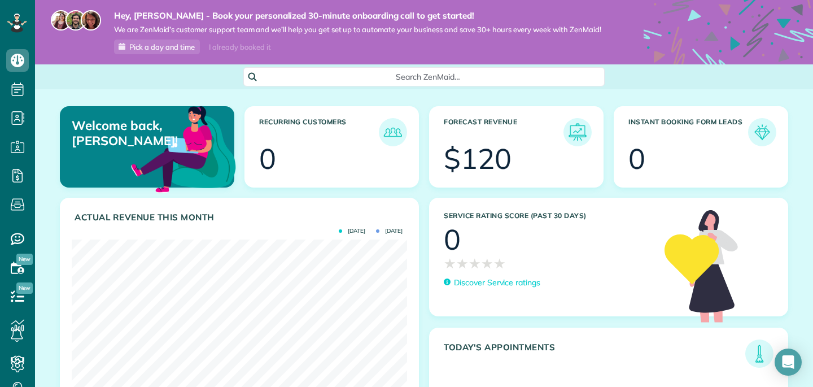
scroll to position [136, 0]
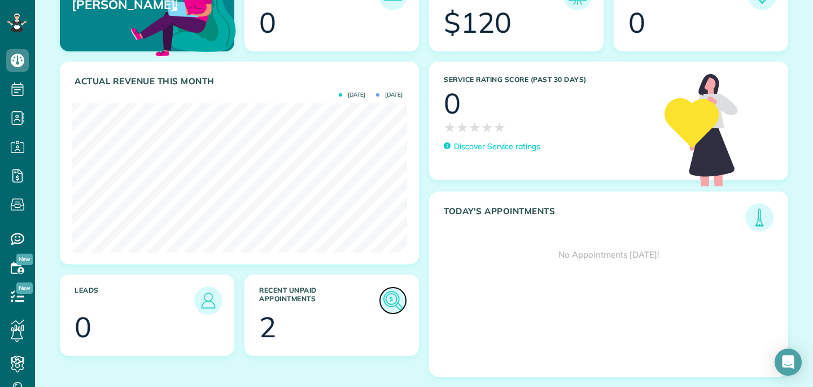
click at [396, 300] on img at bounding box center [393, 300] width 26 height 26
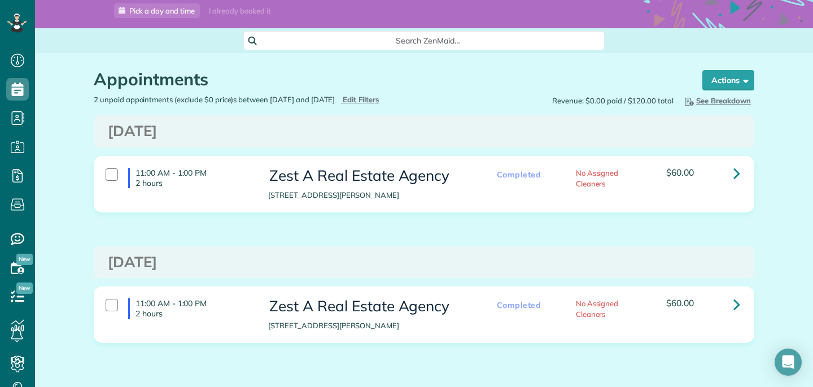
scroll to position [45, 0]
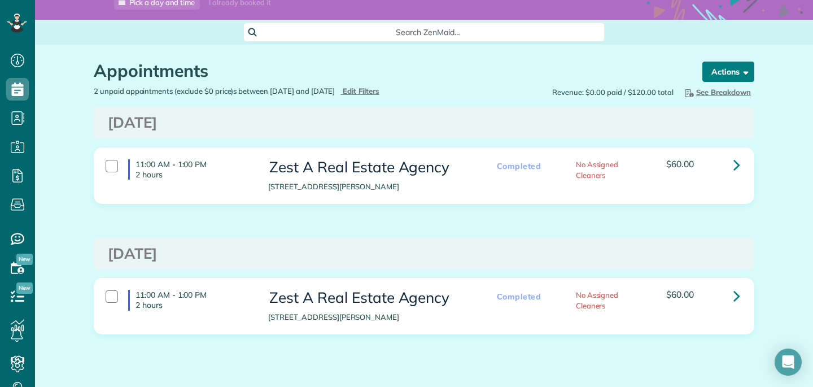
click at [729, 68] on button "Actions" at bounding box center [728, 72] width 52 height 20
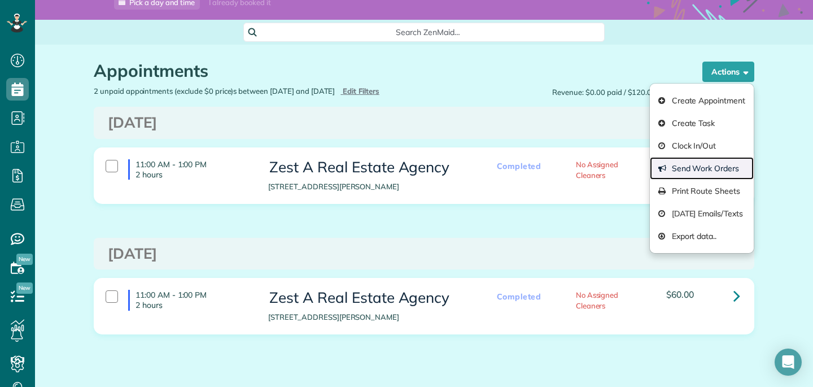
click at [675, 163] on link "Send Work Orders" at bounding box center [702, 168] width 104 height 23
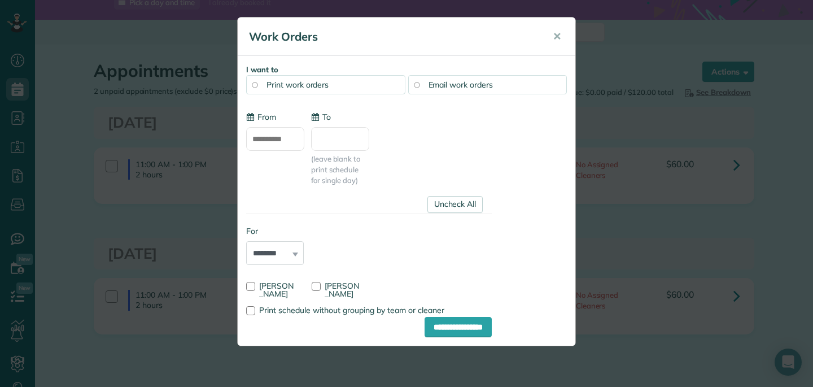
type input "**********"
click at [561, 40] on button "✕" at bounding box center [556, 36] width 25 height 27
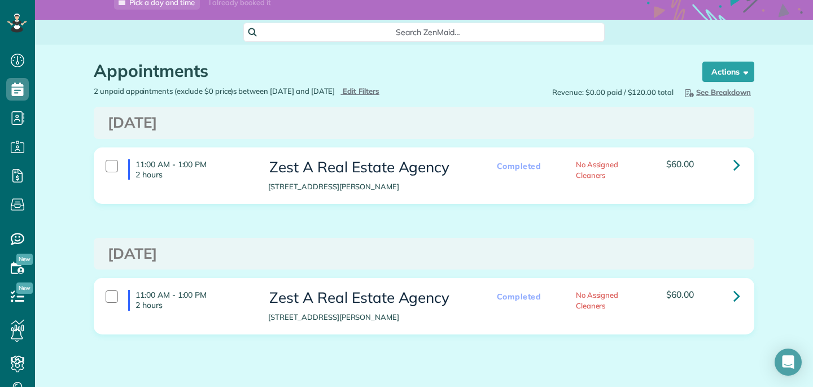
click at [717, 89] on span "See Breakdown" at bounding box center [716, 91] width 68 height 9
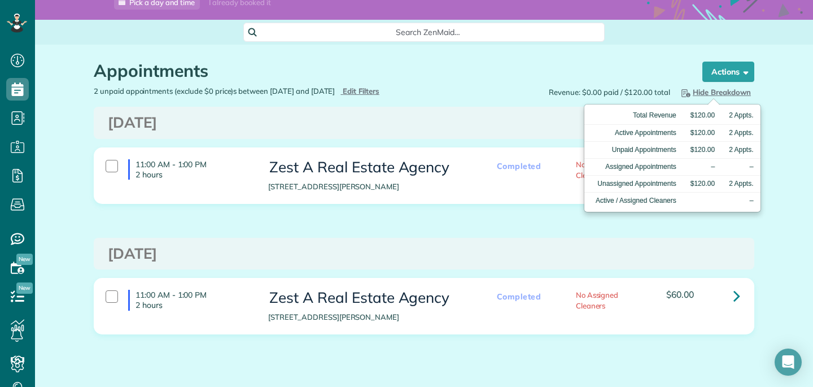
click at [647, 232] on div "[DATE] 11:00 AM - 1:00 PM 2 hours Zest A Real Estate Agency [STREET_ADDRESS][PE…" at bounding box center [424, 229] width 660 height 244
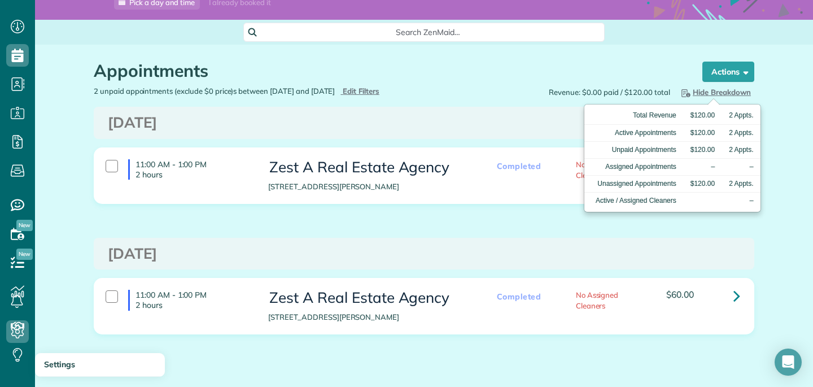
scroll to position [50, 0]
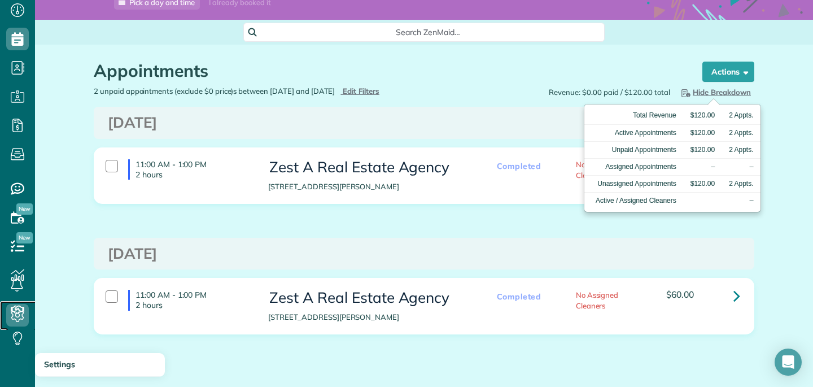
click at [24, 318] on icon at bounding box center [17, 315] width 23 height 23
